Goal: Task Accomplishment & Management: Manage account settings

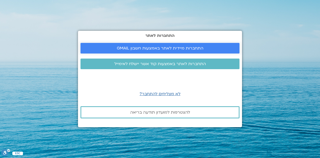
click at [181, 48] on span "התחברות מיידית לאתר באמצעות חשבון GMAIL" at bounding box center [160, 48] width 87 height 5
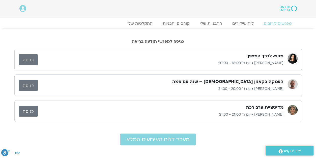
click at [27, 85] on link "כניסה" at bounding box center [28, 85] width 19 height 11
click at [24, 83] on link "כניסה" at bounding box center [28, 85] width 19 height 11
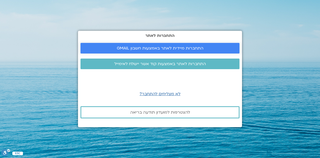
click at [181, 46] on span "התחברות מיידית לאתר באמצעות חשבון GMAIL" at bounding box center [160, 48] width 87 height 5
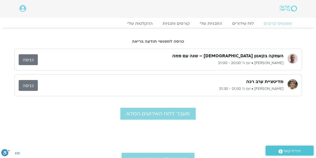
click at [26, 57] on link "כניסה" at bounding box center [28, 59] width 19 height 11
